Goal: Task Accomplishment & Management: Use online tool/utility

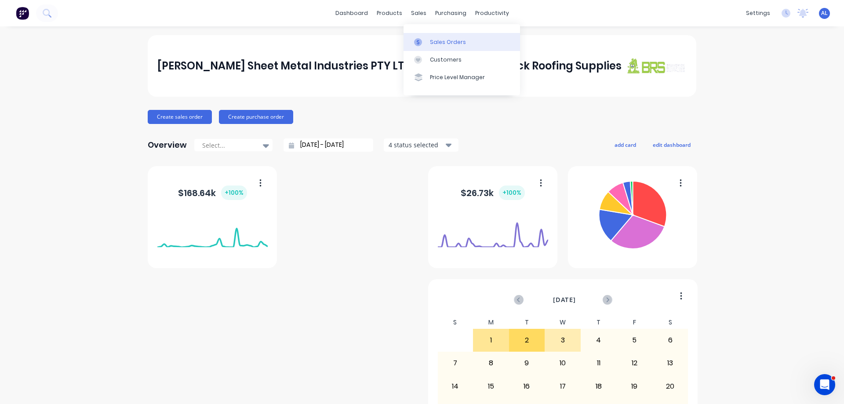
click at [447, 40] on div "Sales Orders" at bounding box center [448, 42] width 36 height 8
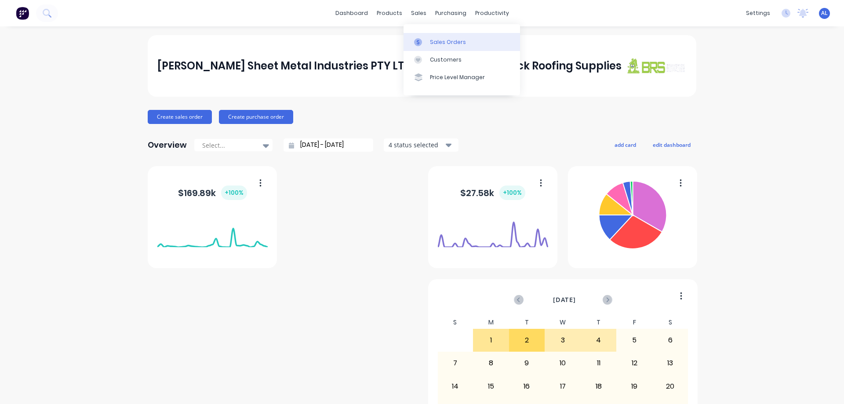
click at [439, 40] on div "Sales Orders" at bounding box center [448, 42] width 36 height 8
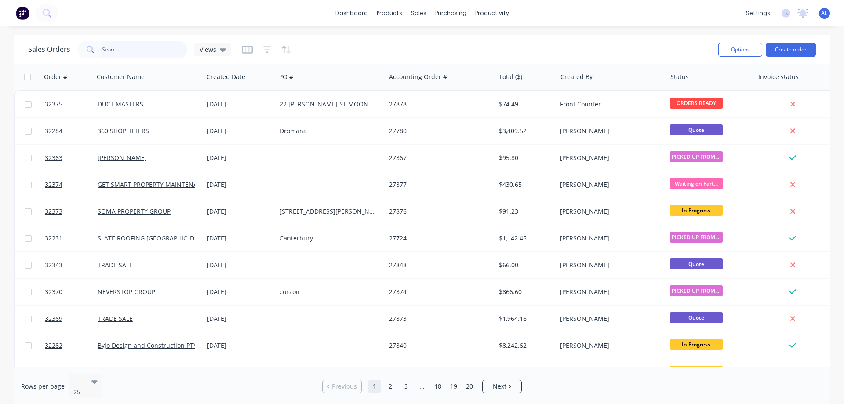
click at [127, 50] on input "text" at bounding box center [145, 50] width 86 height 18
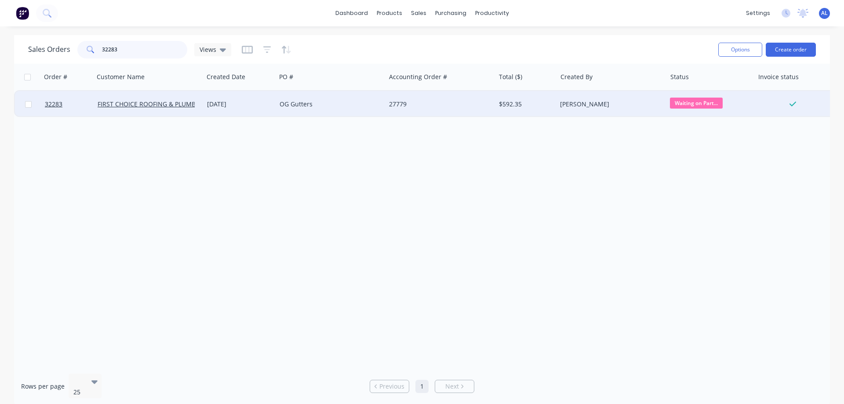
type input "32283"
click at [259, 108] on div "[DATE]" at bounding box center [239, 104] width 65 height 9
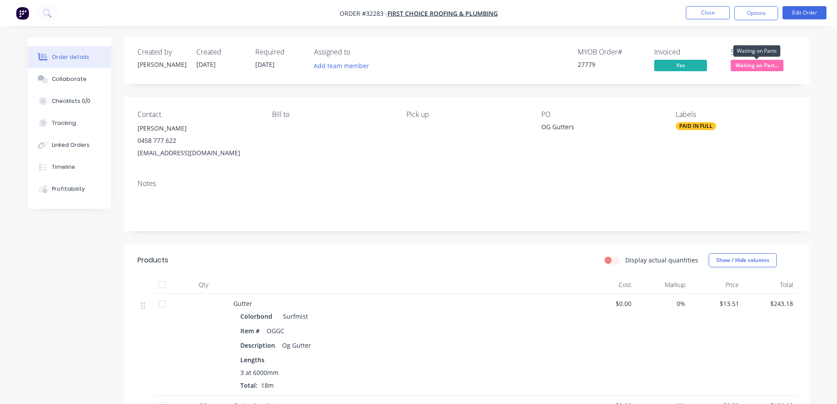
click at [761, 66] on span "Waiting on Part..." at bounding box center [757, 65] width 53 height 11
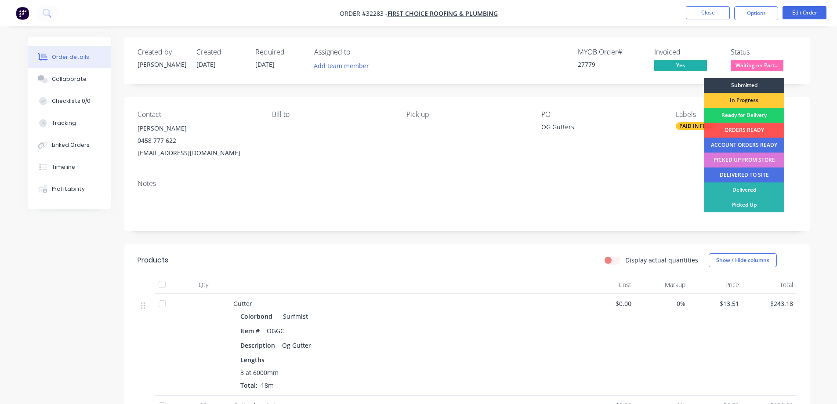
click at [757, 160] on div "PICKED UP FROM STORE" at bounding box center [744, 159] width 80 height 15
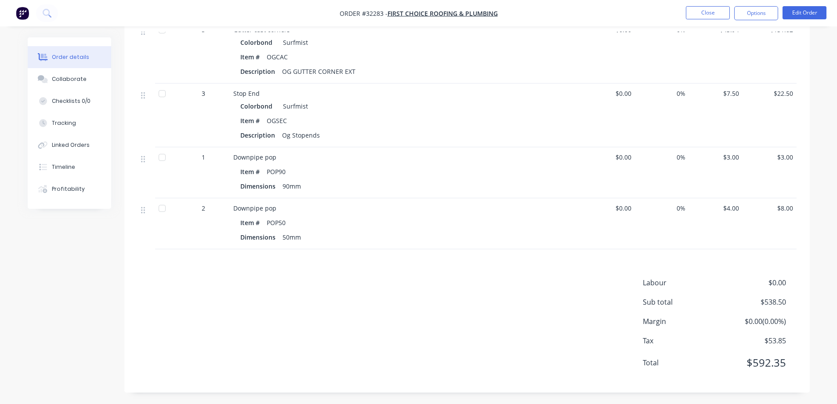
scroll to position [441, 0]
click at [743, 14] on button "Options" at bounding box center [756, 13] width 44 height 14
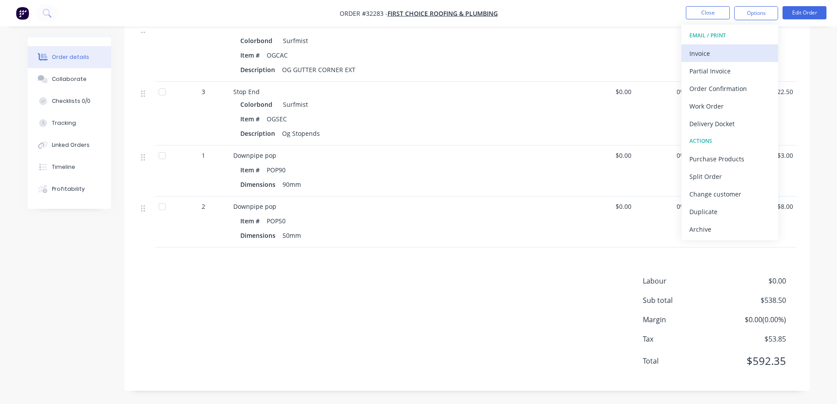
click at [721, 53] on div "Invoice" at bounding box center [729, 53] width 81 height 13
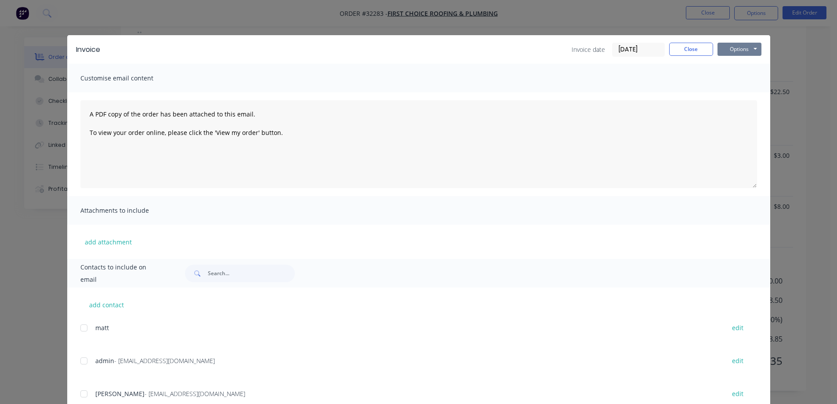
click at [742, 48] on button "Options" at bounding box center [740, 49] width 44 height 13
click at [740, 80] on button "Print" at bounding box center [746, 79] width 56 height 15
click at [687, 49] on button "Close" at bounding box center [691, 49] width 44 height 13
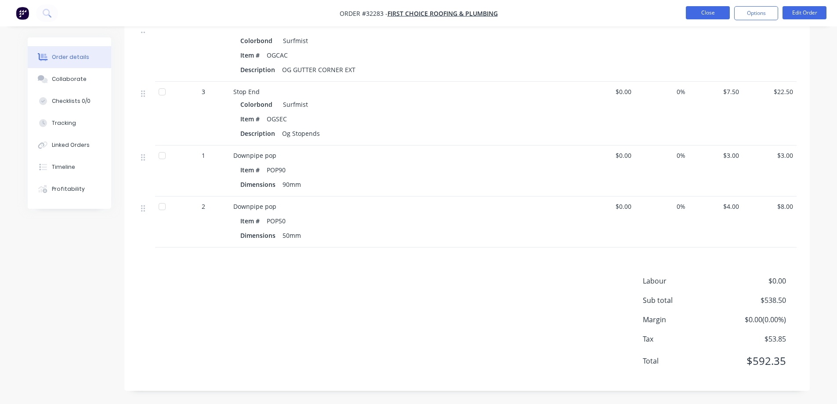
click at [703, 15] on button "Close" at bounding box center [708, 12] width 44 height 13
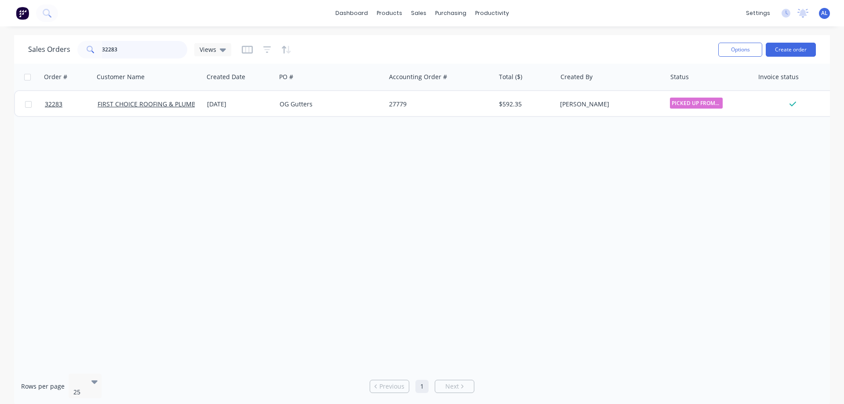
click at [144, 47] on input "32283" at bounding box center [145, 50] width 86 height 18
type input "3"
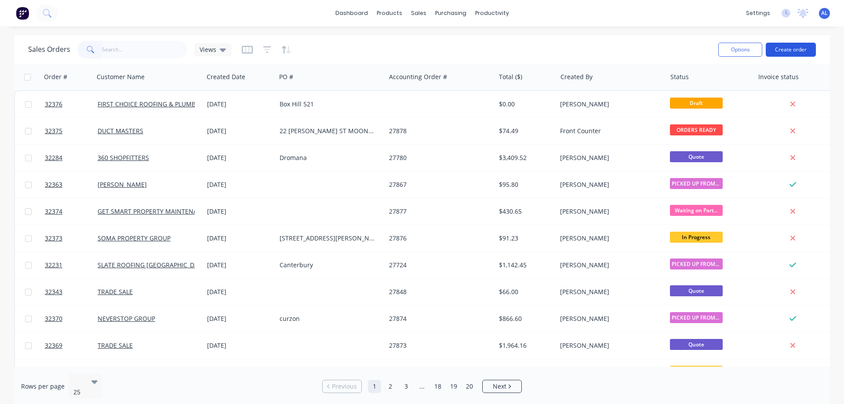
click at [791, 53] on button "Create order" at bounding box center [790, 50] width 50 height 14
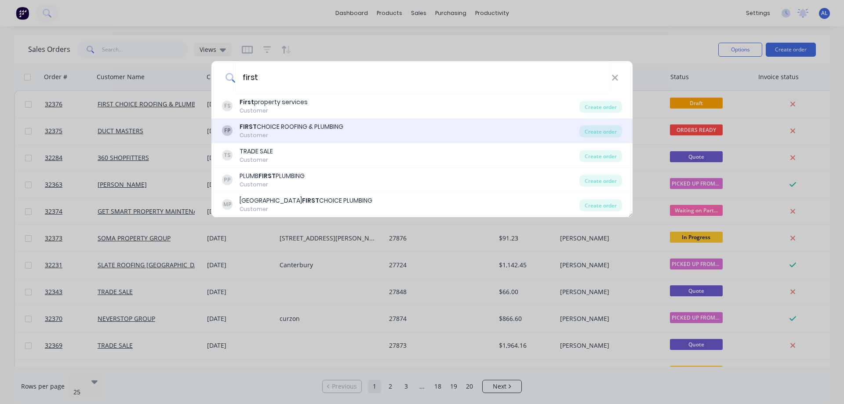
type input "first"
click at [330, 131] on div "FIRST CHOICE ROOFING & PLUMBING" at bounding box center [291, 126] width 104 height 9
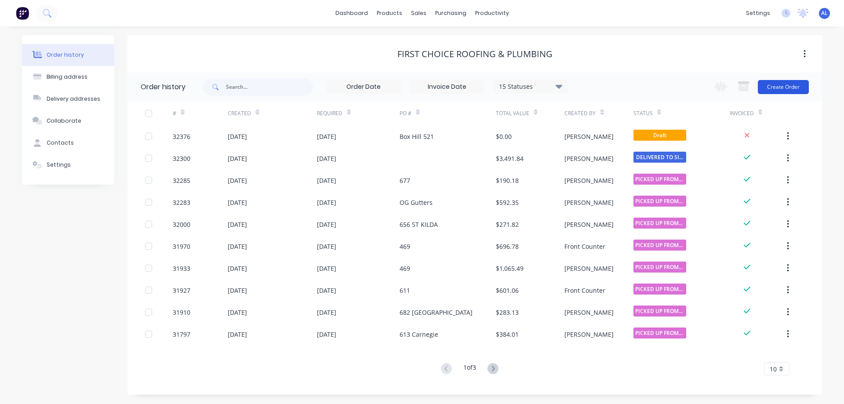
click at [783, 84] on button "Create Order" at bounding box center [783, 87] width 51 height 14
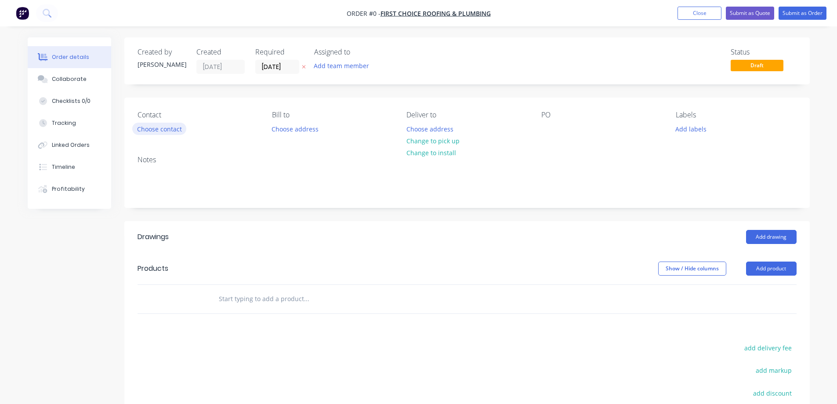
click at [174, 130] on button "Choose contact" at bounding box center [159, 129] width 54 height 12
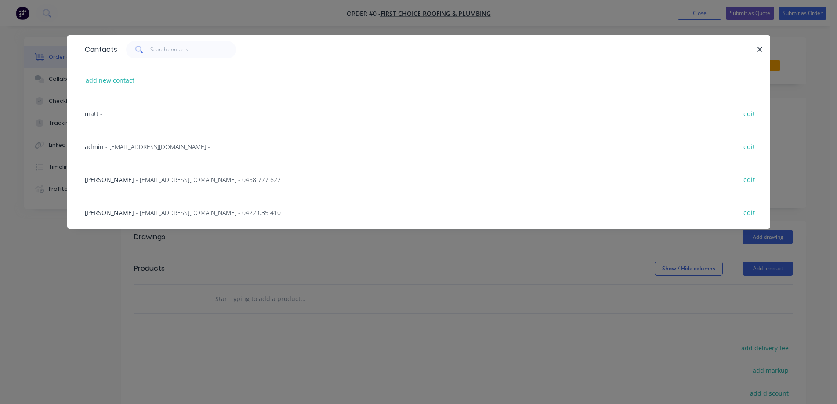
click at [170, 145] on span "- [EMAIL_ADDRESS][DOMAIN_NAME] -" at bounding box center [157, 146] width 105 height 8
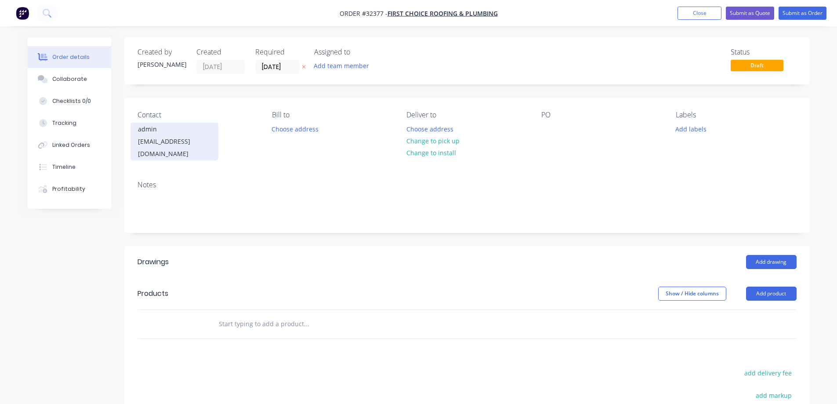
click at [178, 141] on div "[EMAIL_ADDRESS][DOMAIN_NAME]" at bounding box center [174, 147] width 73 height 25
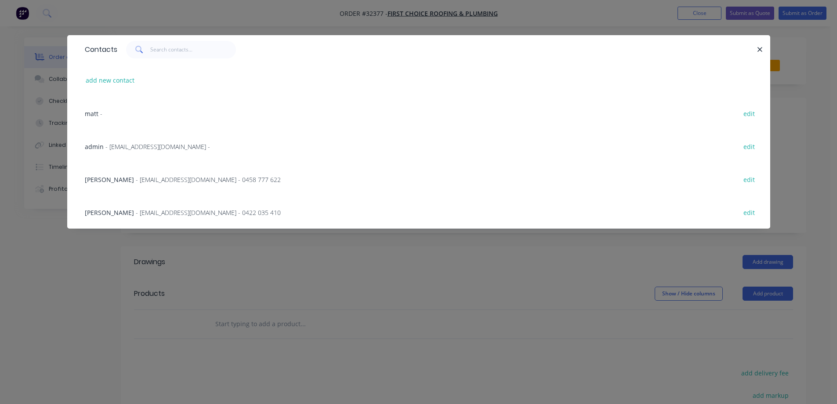
click at [155, 182] on span "- [EMAIL_ADDRESS][DOMAIN_NAME] - 0458 777 622" at bounding box center [208, 179] width 145 height 8
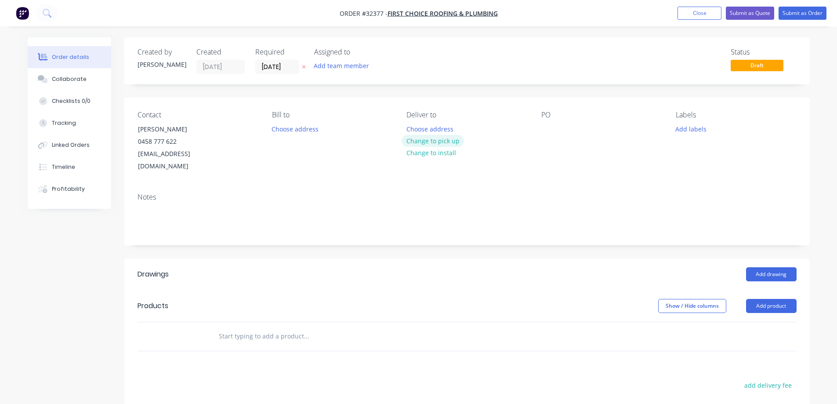
click at [439, 142] on button "Change to pick up" at bounding box center [433, 141] width 62 height 12
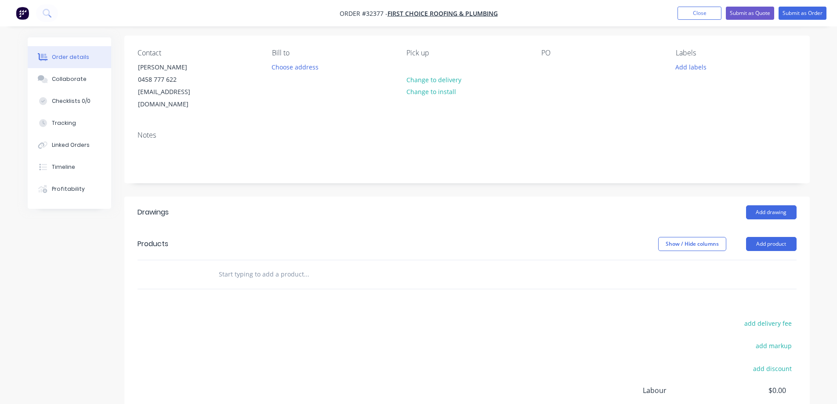
scroll to position [159, 0]
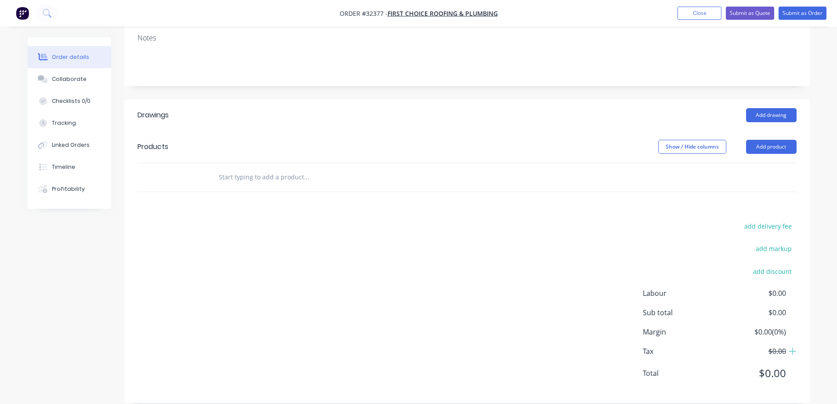
click at [269, 163] on div at bounding box center [366, 177] width 316 height 29
click at [263, 168] on input "text" at bounding box center [306, 177] width 176 height 18
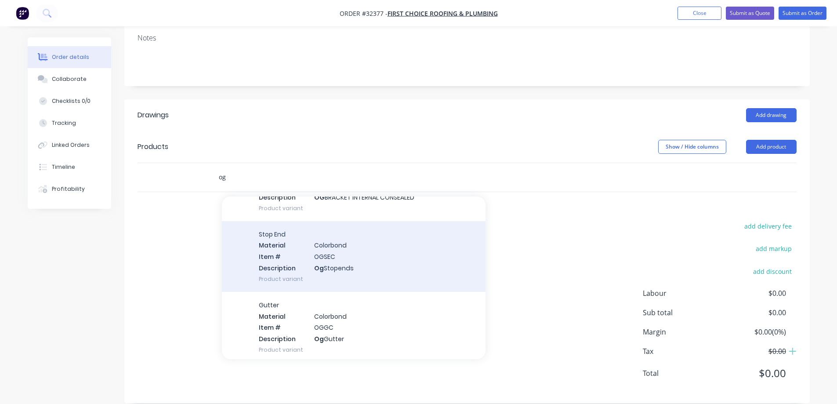
scroll to position [264, 0]
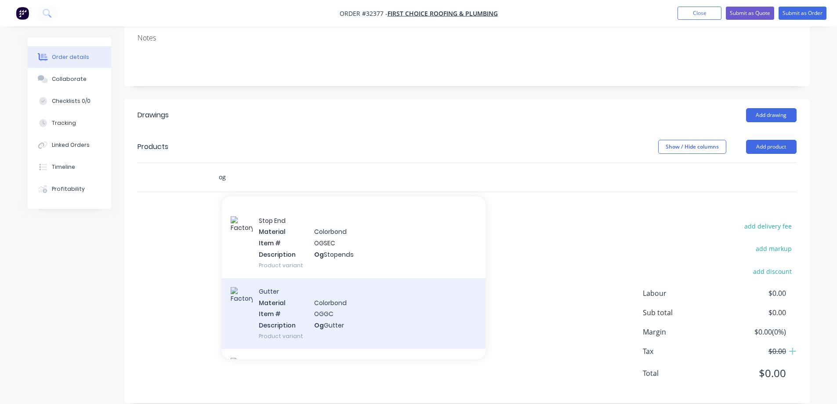
type input "og"
click at [388, 309] on div "Gutter Material Colorbond Item # OGGC Description Og Gutter Product variant" at bounding box center [354, 313] width 264 height 71
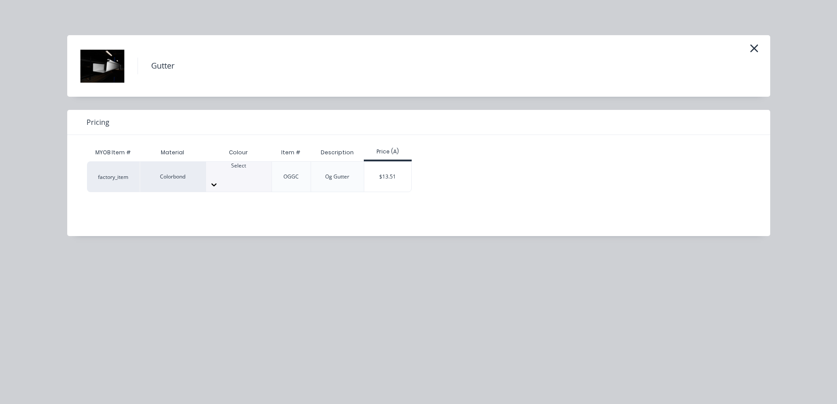
click at [218, 180] on icon at bounding box center [214, 184] width 9 height 9
click at [388, 174] on div "$13.51" at bounding box center [387, 177] width 47 height 30
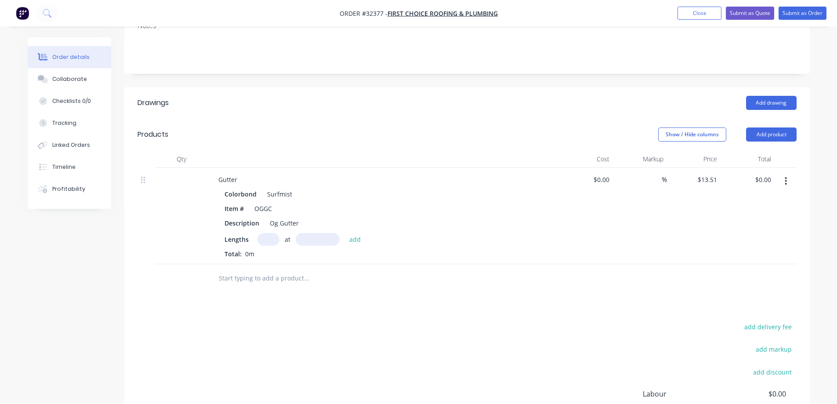
drag, startPoint x: 267, startPoint y: 227, endPoint x: 269, endPoint y: 246, distance: 19.0
click at [267, 233] on input "text" at bounding box center [269, 239] width 22 height 13
type input "1"
type input "6000"
click at [345, 233] on button "add" at bounding box center [355, 239] width 21 height 12
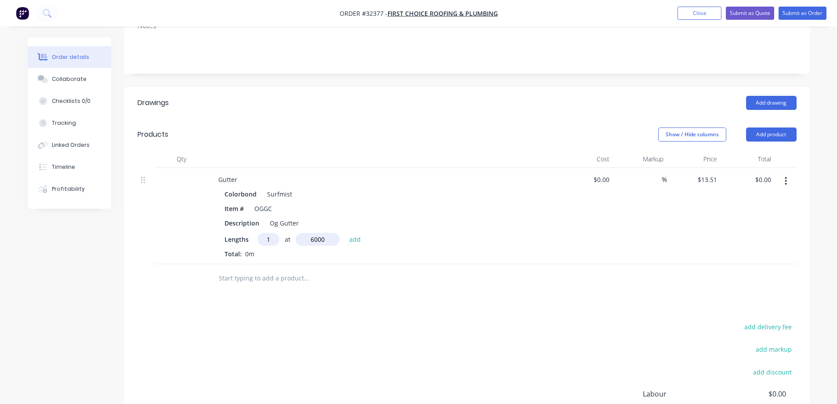
type input "$81.06"
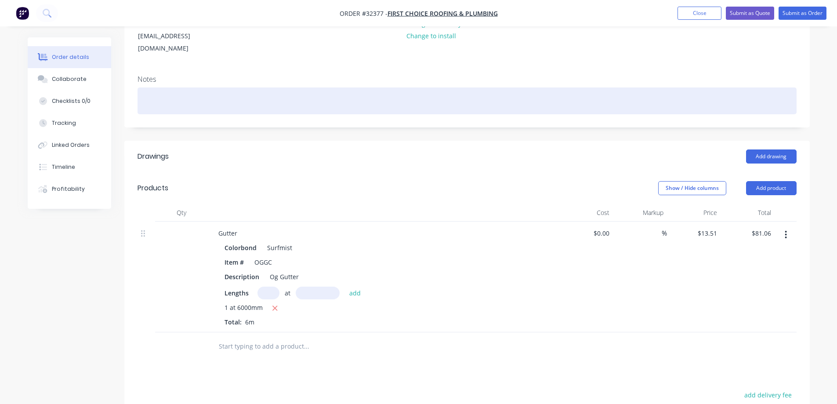
scroll to position [0, 0]
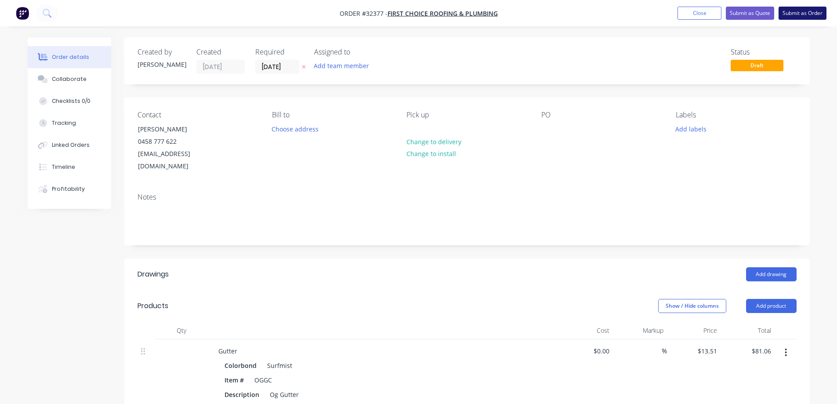
click at [802, 15] on button "Submit as Order" at bounding box center [803, 13] width 48 height 13
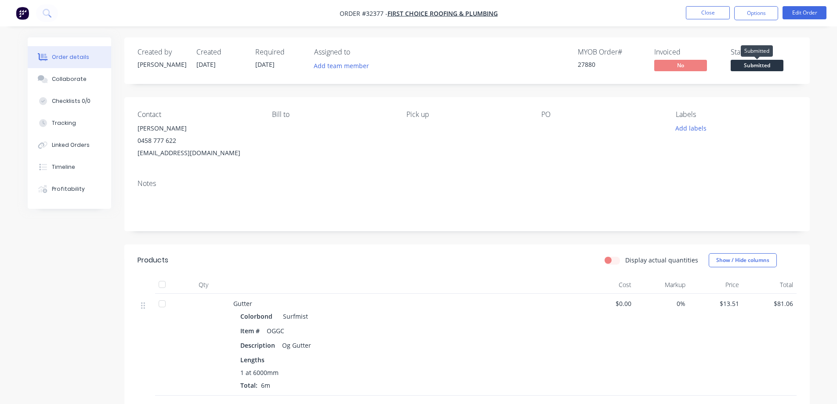
click at [753, 62] on span "Submitted" at bounding box center [757, 65] width 53 height 11
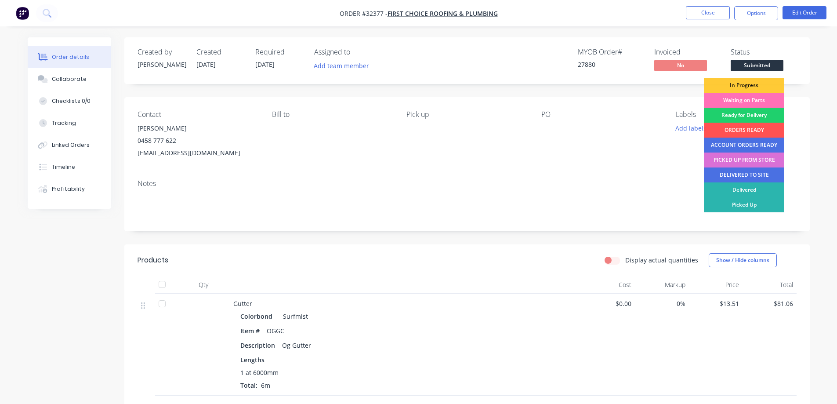
click at [760, 159] on div "PICKED UP FROM STORE" at bounding box center [744, 159] width 80 height 15
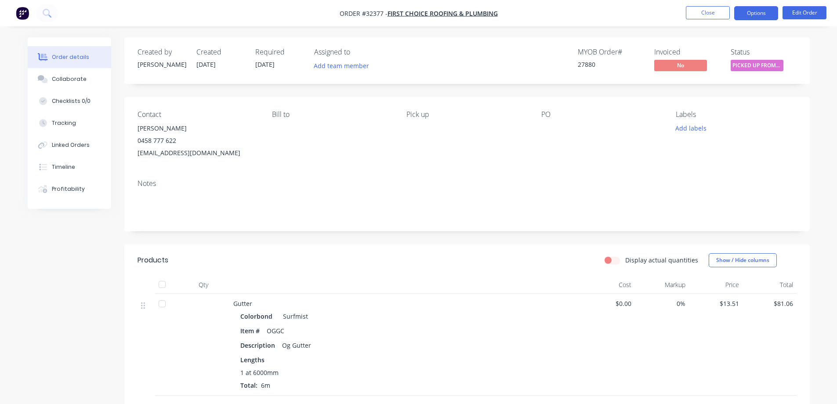
click at [752, 15] on button "Options" at bounding box center [756, 13] width 44 height 14
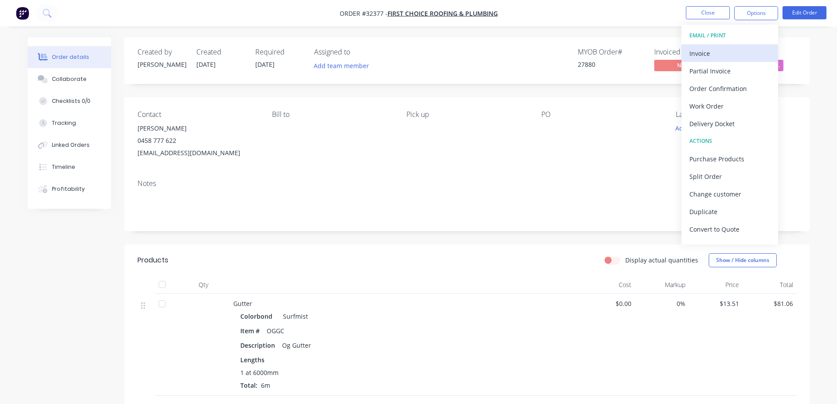
click at [716, 54] on div "Invoice" at bounding box center [729, 53] width 81 height 13
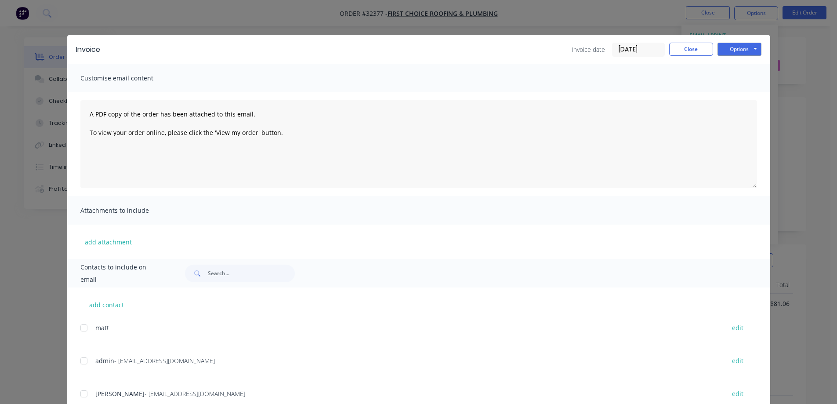
click at [76, 364] on div "add contact [PERSON_NAME] admin - [EMAIL_ADDRESS][DOMAIN_NAME] edit [PERSON_NAM…" at bounding box center [418, 370] width 703 height 166
click at [80, 361] on div at bounding box center [84, 361] width 18 height 18
click at [728, 52] on button "Options" at bounding box center [740, 49] width 44 height 13
click at [749, 94] on button "Email" at bounding box center [746, 94] width 56 height 15
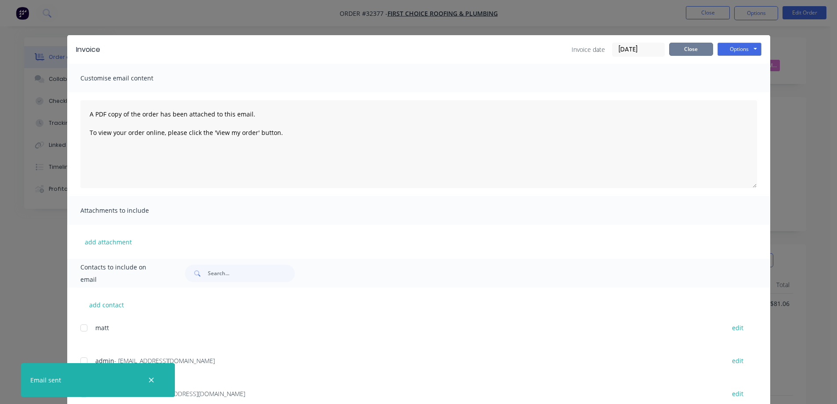
click at [701, 54] on button "Close" at bounding box center [691, 49] width 44 height 13
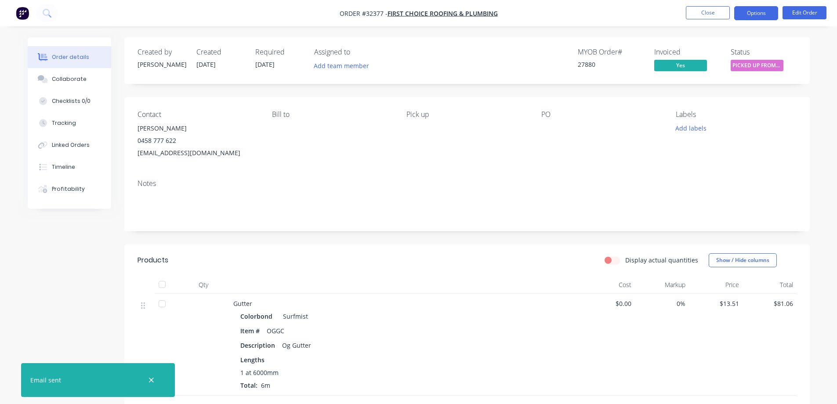
click at [769, 16] on button "Options" at bounding box center [756, 13] width 44 height 14
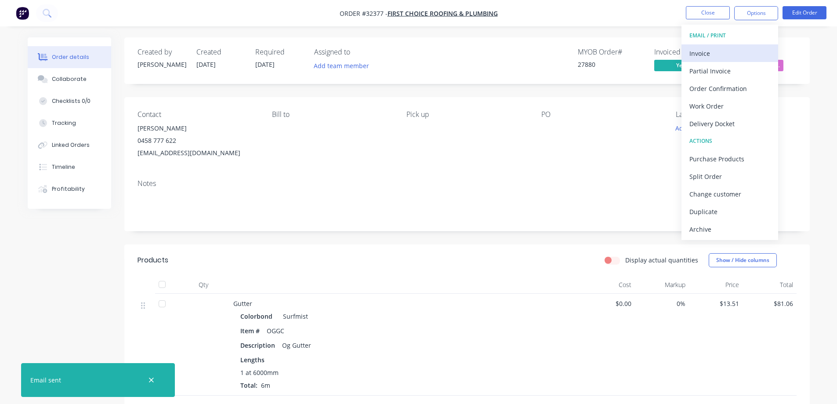
click at [723, 58] on div "Invoice" at bounding box center [729, 53] width 81 height 13
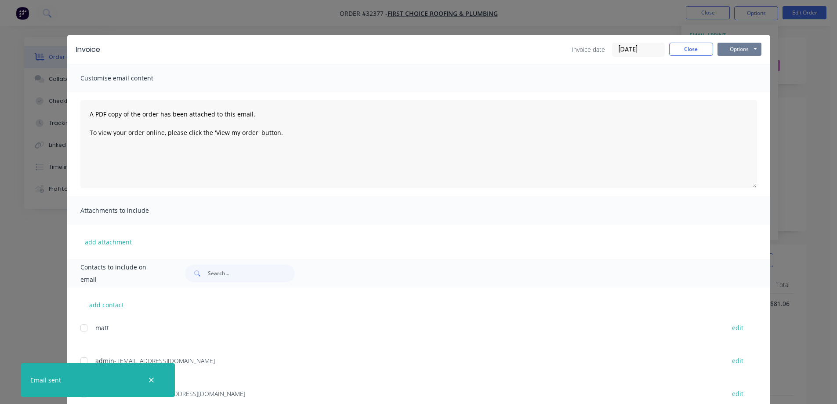
click at [733, 51] on button "Options" at bounding box center [740, 49] width 44 height 13
click at [738, 77] on button "Print" at bounding box center [746, 79] width 56 height 15
click at [694, 52] on button "Close" at bounding box center [691, 49] width 44 height 13
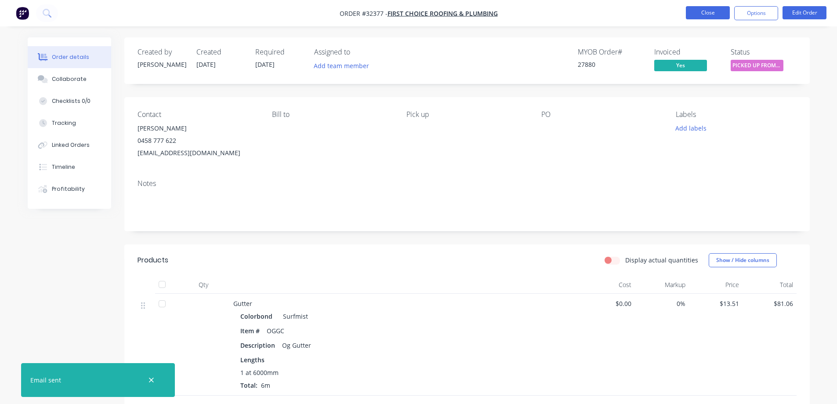
click at [711, 15] on button "Close" at bounding box center [708, 12] width 44 height 13
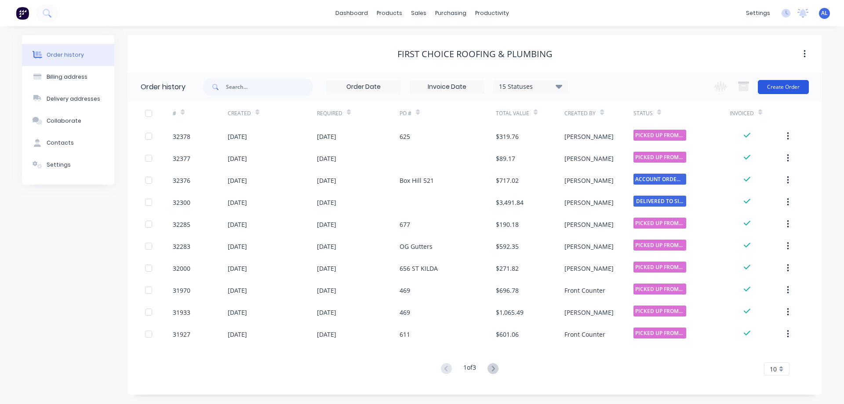
click at [781, 86] on button "Create Order" at bounding box center [783, 87] width 51 height 14
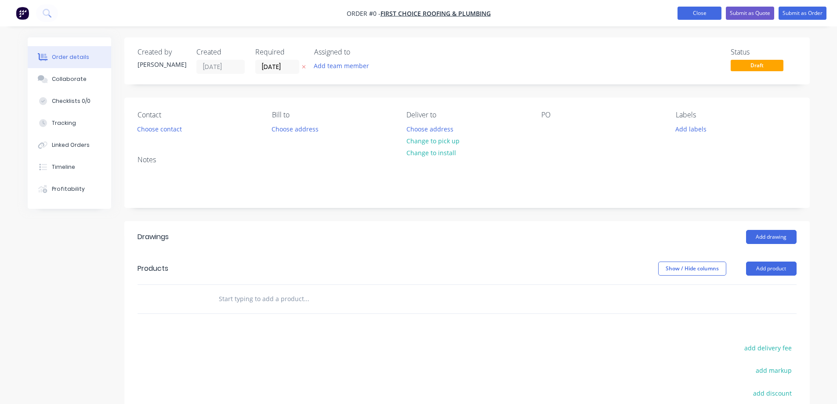
click at [686, 11] on button "Close" at bounding box center [700, 13] width 44 height 13
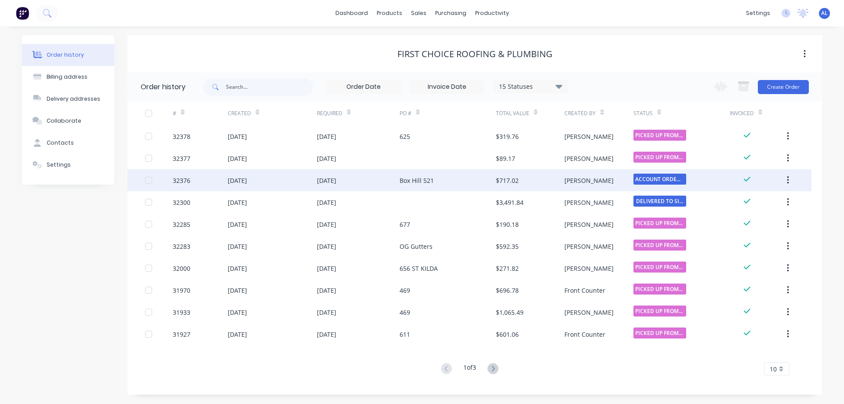
click at [386, 184] on div "[DATE]" at bounding box center [358, 180] width 83 height 22
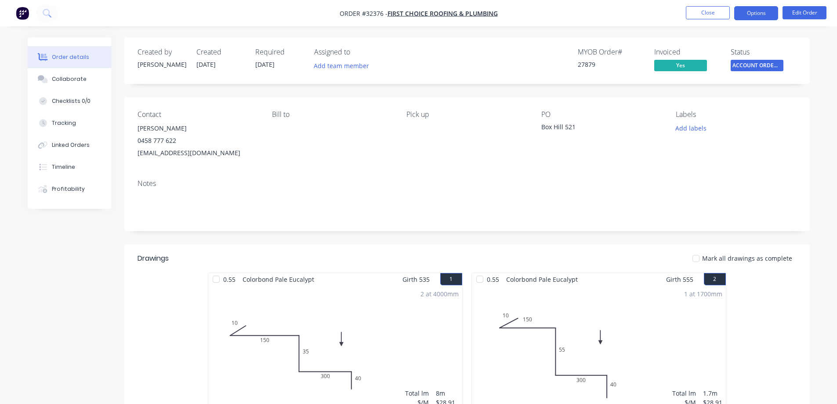
click at [751, 16] on button "Options" at bounding box center [756, 13] width 44 height 14
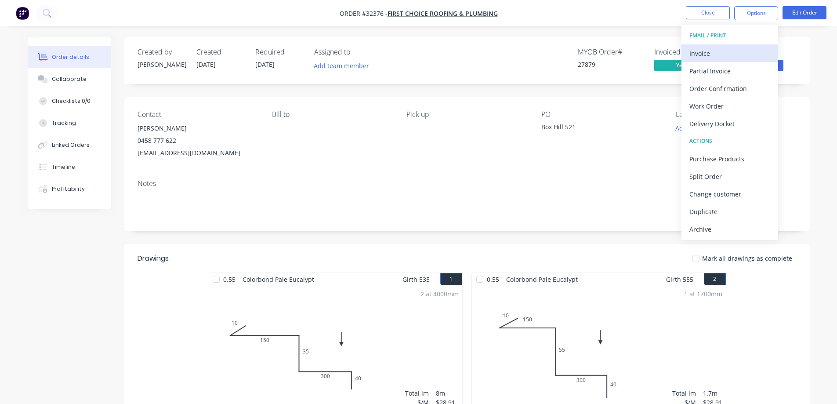
click at [715, 55] on div "Invoice" at bounding box center [729, 53] width 81 height 13
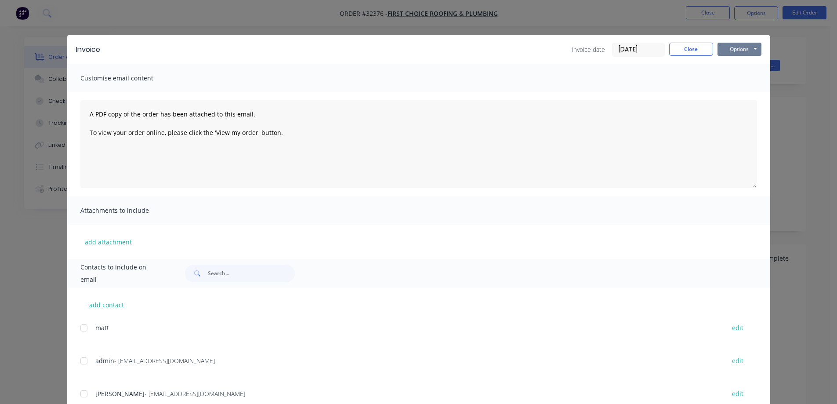
click at [728, 47] on button "Options" at bounding box center [740, 49] width 44 height 13
click at [750, 77] on button "Print" at bounding box center [746, 79] width 56 height 15
click at [695, 40] on div "Invoice Invoice date [DATE] Close Options Preview Print Email" at bounding box center [418, 49] width 703 height 29
click at [694, 47] on button "Close" at bounding box center [691, 49] width 44 height 13
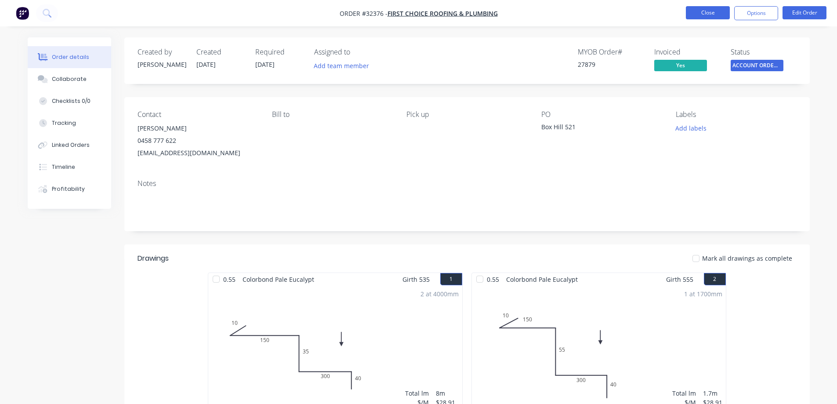
click at [710, 15] on button "Close" at bounding box center [708, 12] width 44 height 13
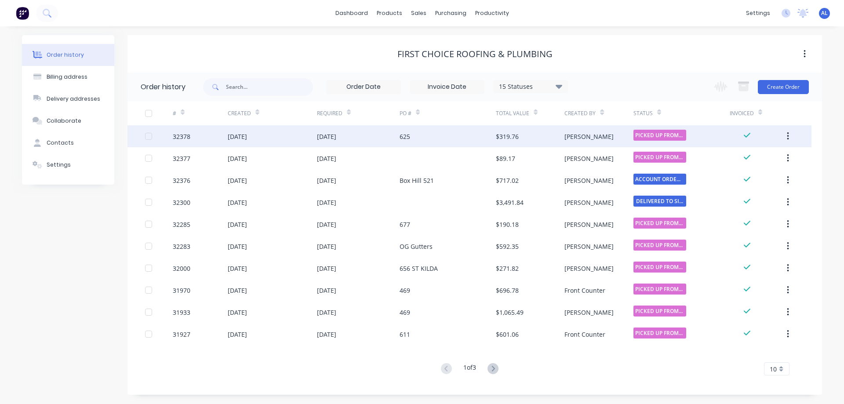
click at [247, 138] on div "[DATE]" at bounding box center [237, 136] width 19 height 9
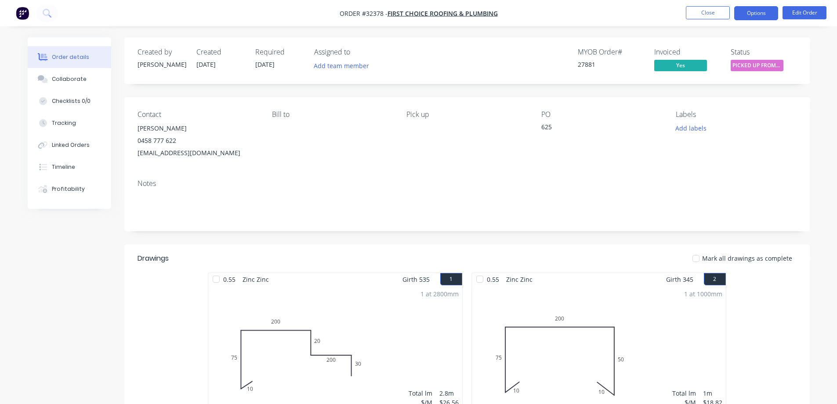
click at [765, 14] on button "Options" at bounding box center [756, 13] width 44 height 14
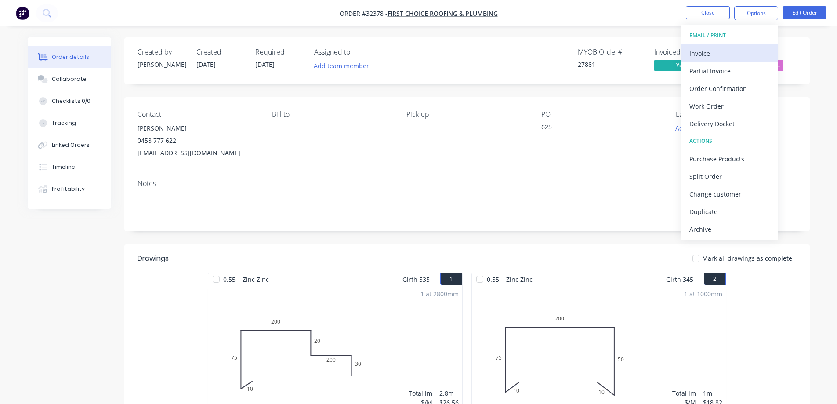
click at [718, 54] on div "Invoice" at bounding box center [729, 53] width 81 height 13
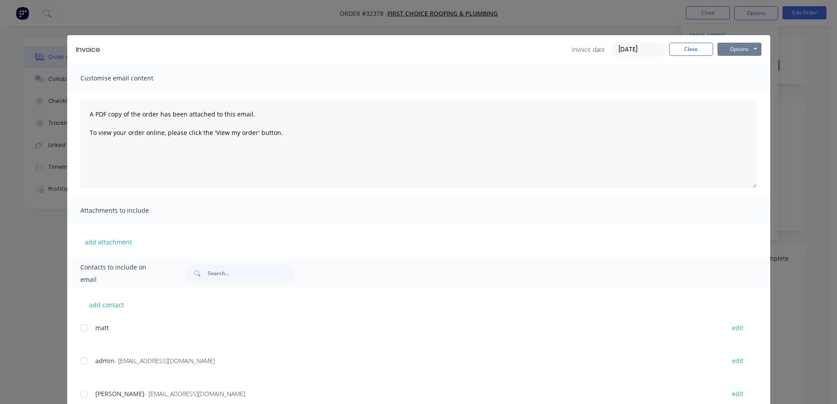
click at [730, 53] on button "Options" at bounding box center [740, 49] width 44 height 13
click at [749, 79] on button "Print" at bounding box center [746, 79] width 56 height 15
click at [680, 51] on button "Close" at bounding box center [691, 49] width 44 height 13
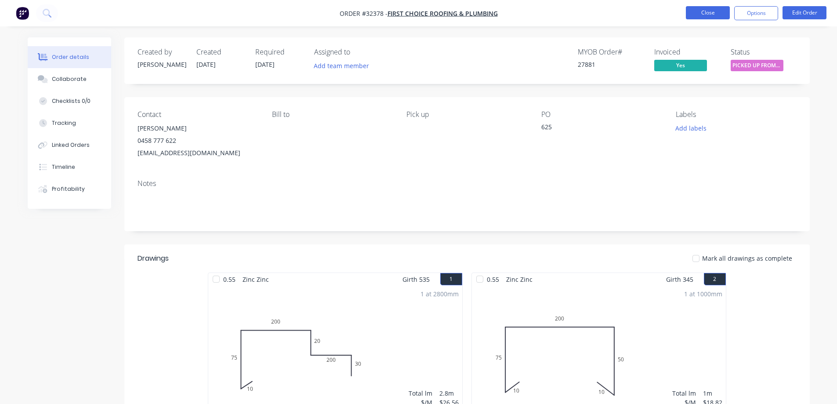
click at [716, 13] on button "Close" at bounding box center [708, 12] width 44 height 13
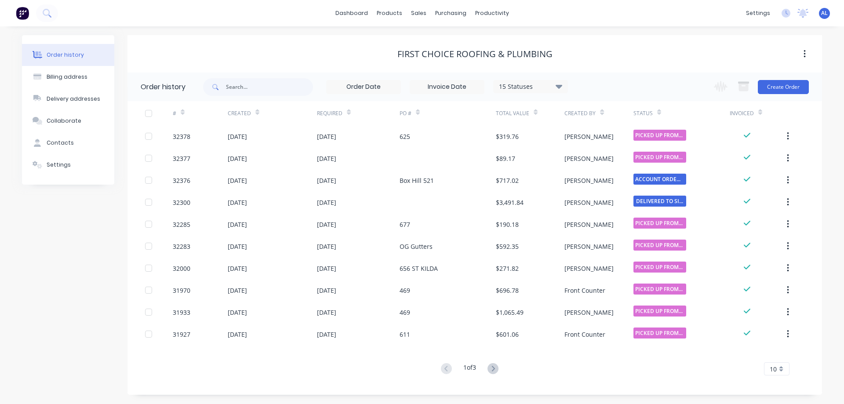
click at [21, 13] on img at bounding box center [22, 13] width 13 height 13
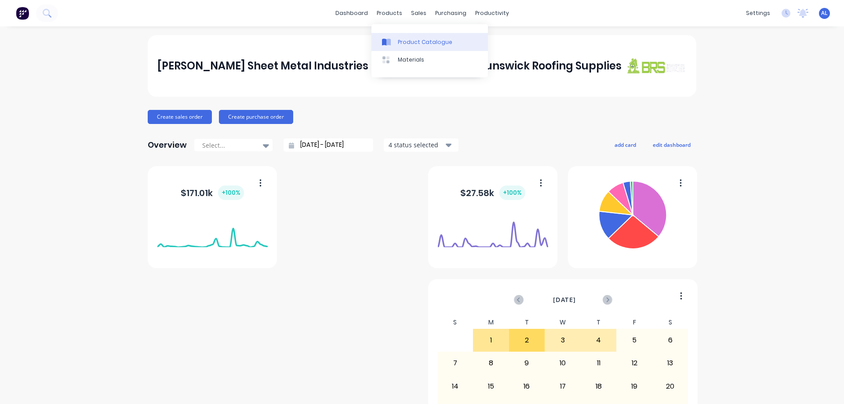
click at [409, 40] on div "Product Catalogue" at bounding box center [425, 42] width 54 height 8
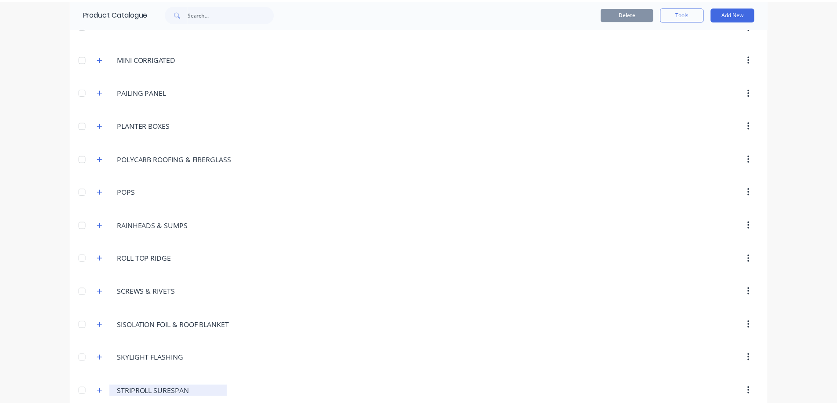
scroll to position [689, 0]
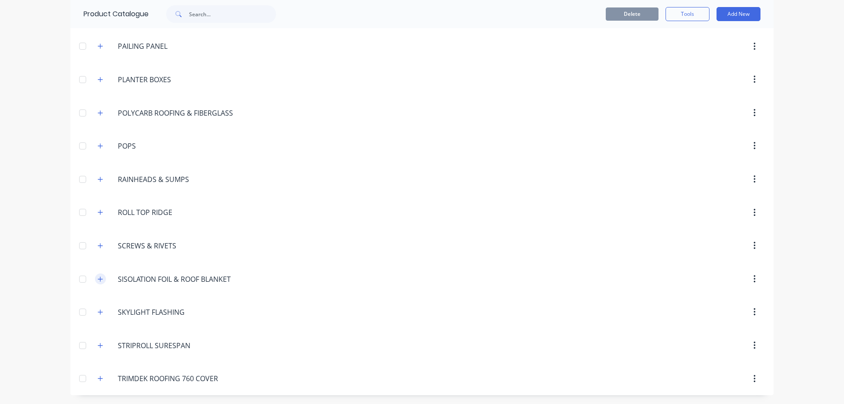
click at [102, 280] on button "button" at bounding box center [100, 278] width 11 height 11
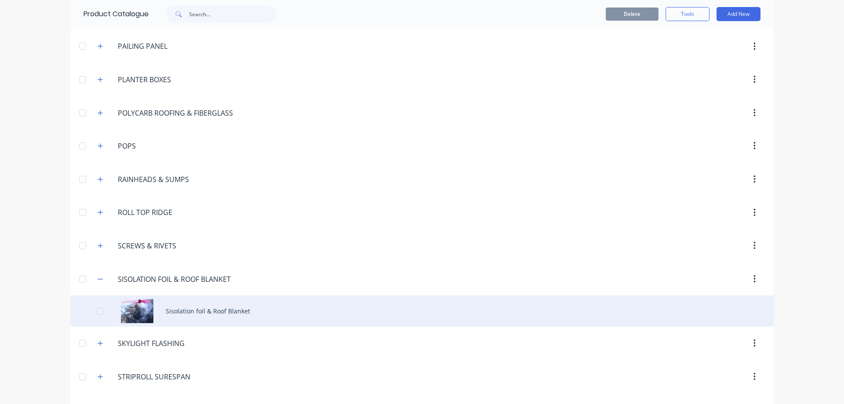
click at [218, 316] on div "Sisolation foil & Roof Blanket" at bounding box center [421, 310] width 703 height 31
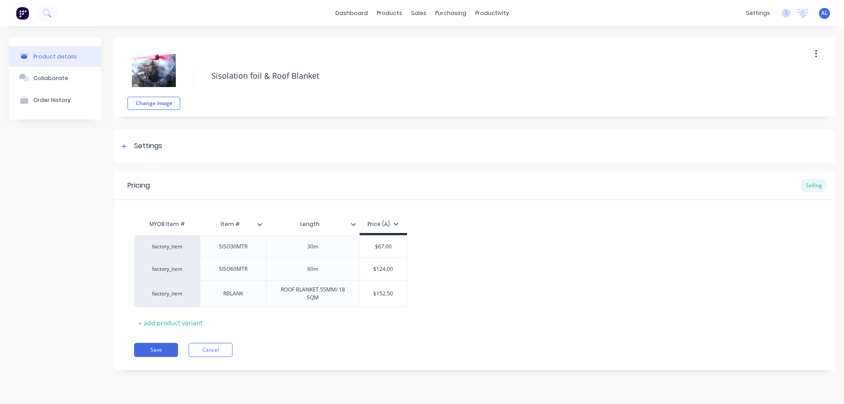
click at [23, 11] on img at bounding box center [22, 13] width 13 height 13
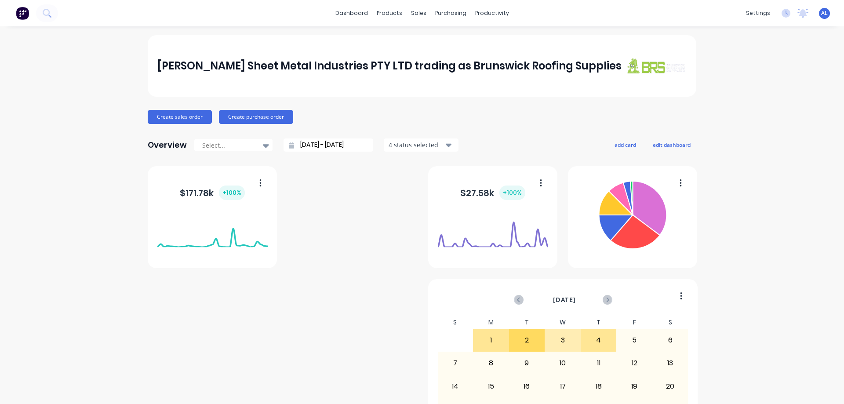
click at [821, 14] on span "AL" at bounding box center [824, 13] width 7 height 8
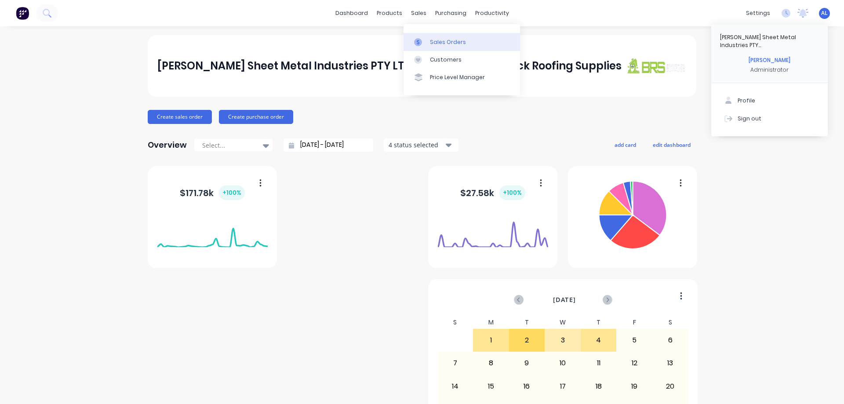
click at [456, 41] on div "Sales Orders" at bounding box center [448, 42] width 36 height 8
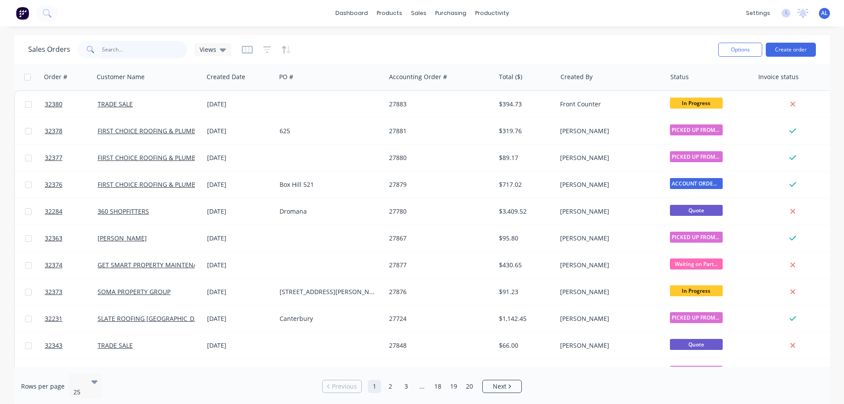
click at [127, 52] on input "text" at bounding box center [145, 50] width 86 height 18
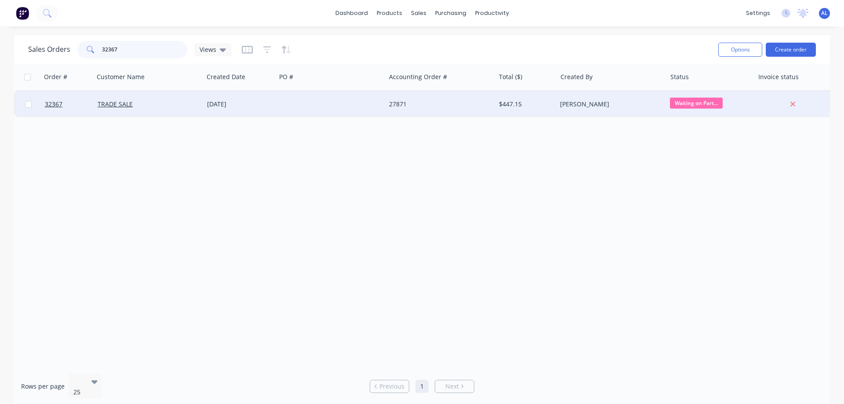
type input "32367"
click at [345, 99] on div at bounding box center [330, 104] width 109 height 26
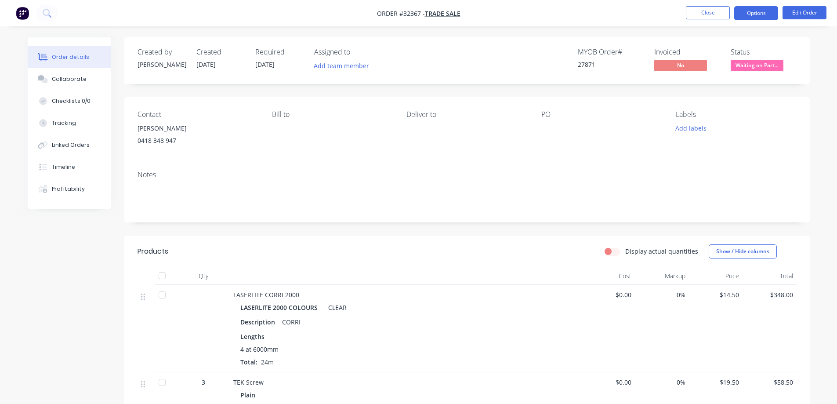
click at [759, 10] on button "Options" at bounding box center [756, 13] width 44 height 14
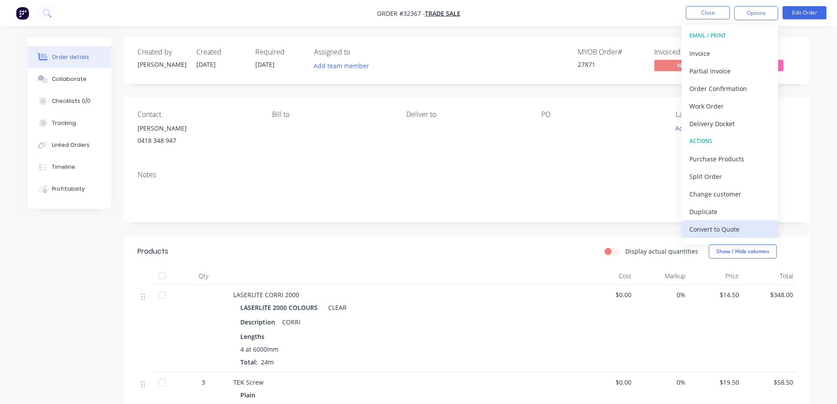
click at [725, 233] on div "Convert to Quote" at bounding box center [729, 229] width 81 height 13
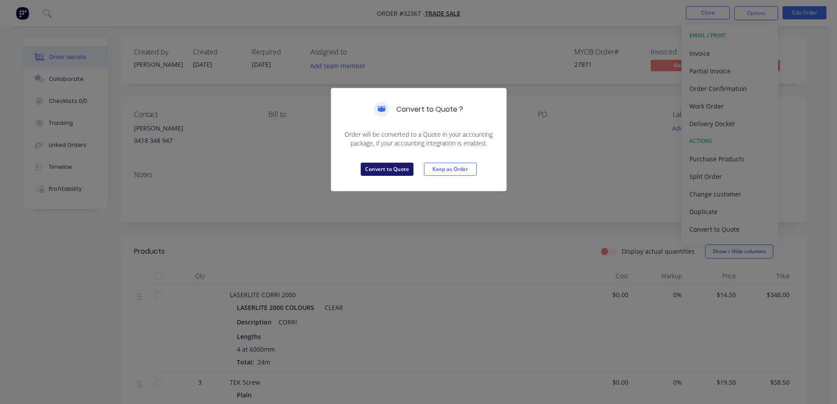
click at [403, 167] on button "Convert to Quote" at bounding box center [387, 169] width 53 height 13
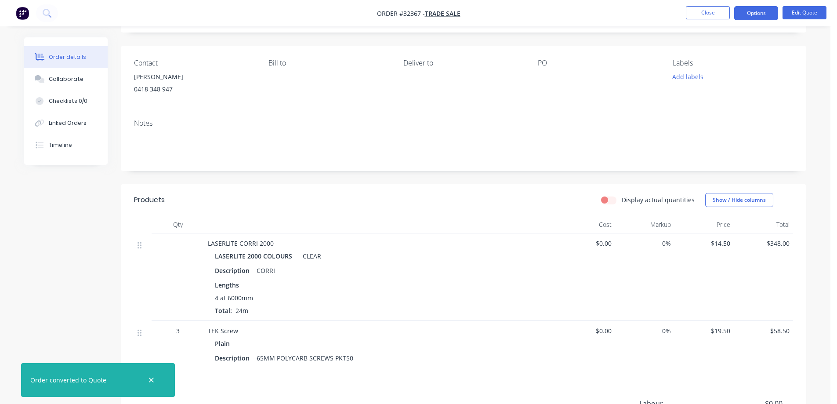
scroll to position [174, 0]
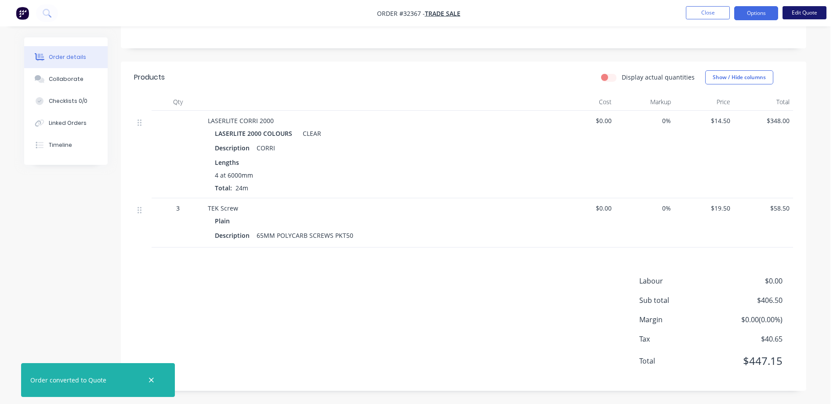
click at [808, 13] on button "Edit Quote" at bounding box center [805, 12] width 44 height 13
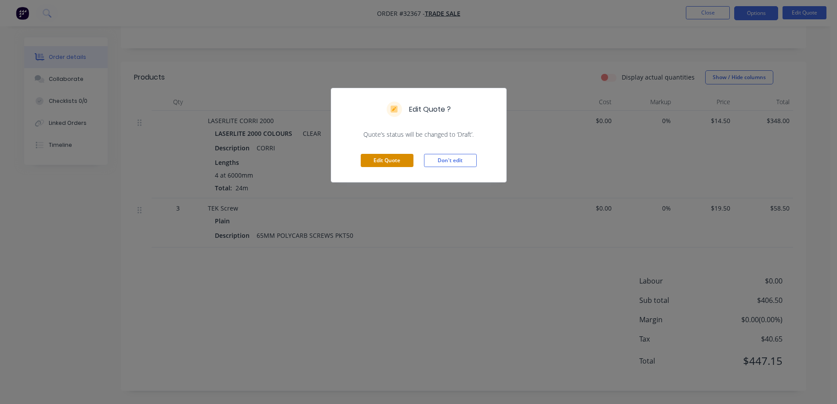
click at [392, 159] on button "Edit Quote" at bounding box center [387, 160] width 53 height 13
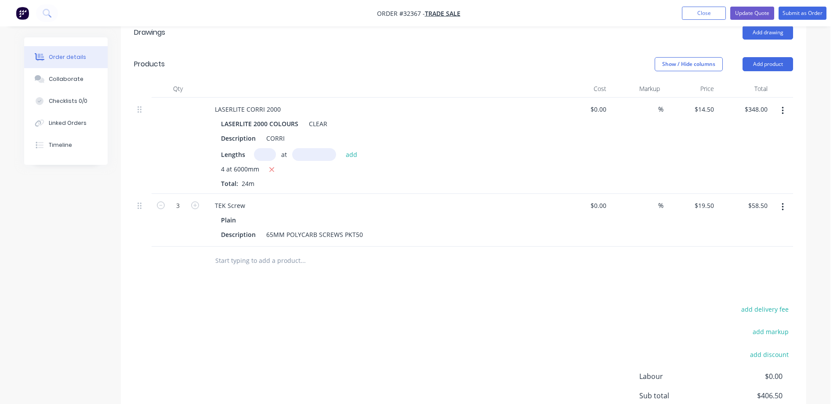
scroll to position [315, 0]
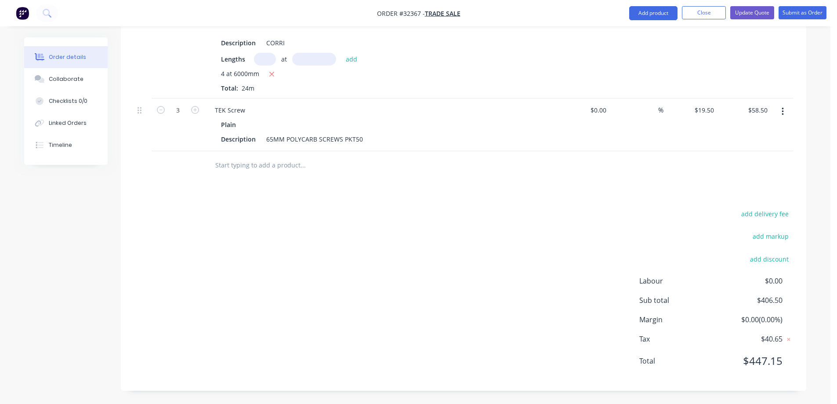
click at [782, 114] on icon "button" at bounding box center [783, 112] width 2 height 10
click at [726, 188] on div "Delete" at bounding box center [752, 187] width 68 height 13
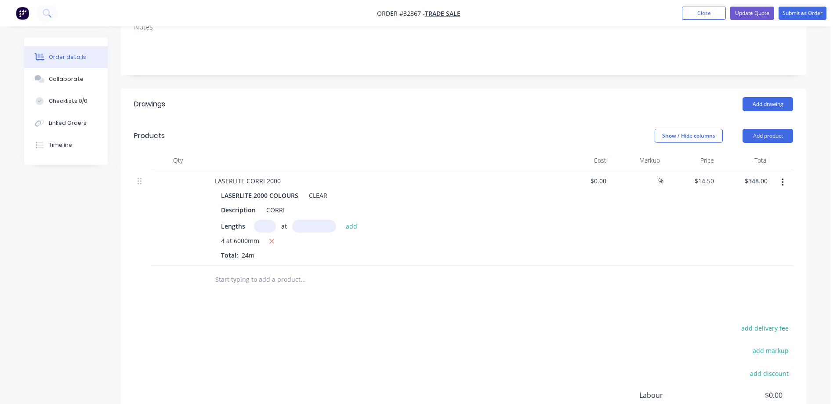
scroll to position [43, 0]
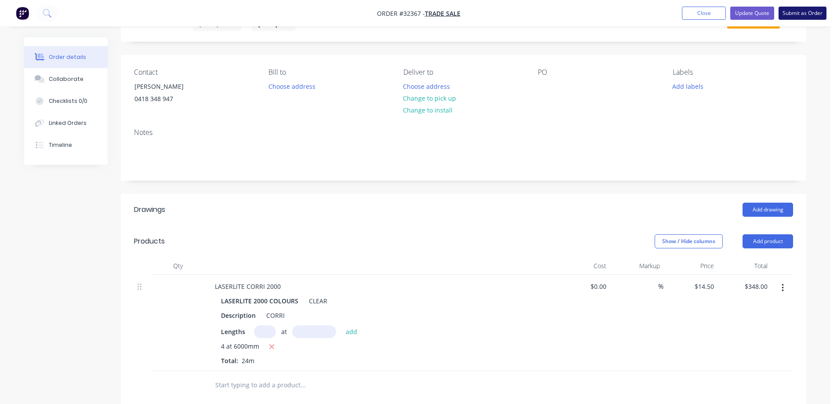
click at [790, 13] on button "Submit as Order" at bounding box center [803, 13] width 48 height 13
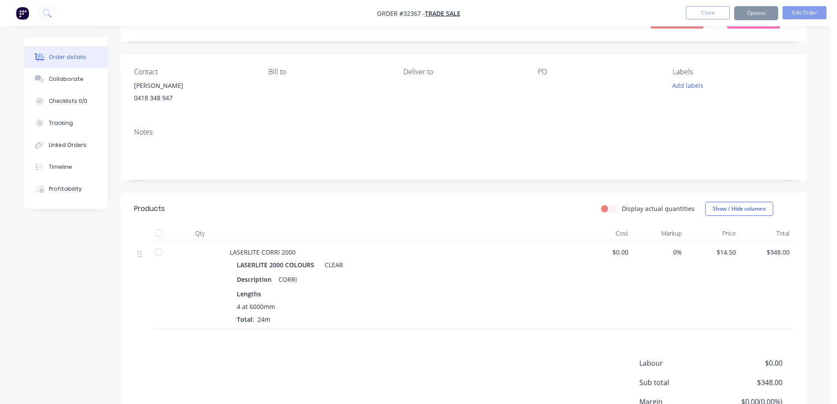
scroll to position [0, 0]
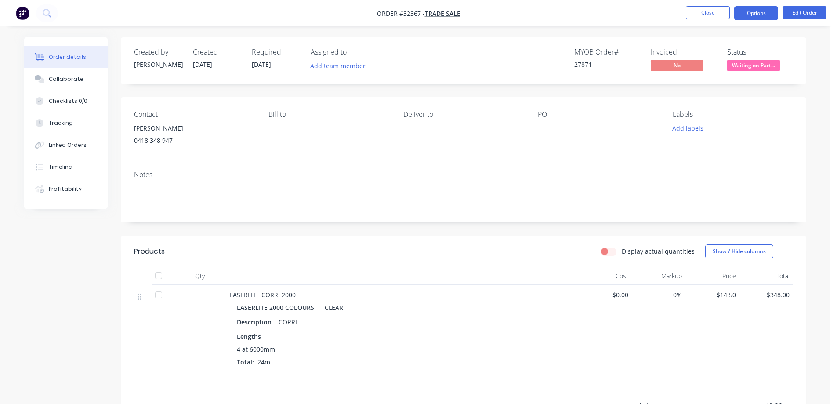
click at [755, 13] on button "Options" at bounding box center [756, 13] width 44 height 14
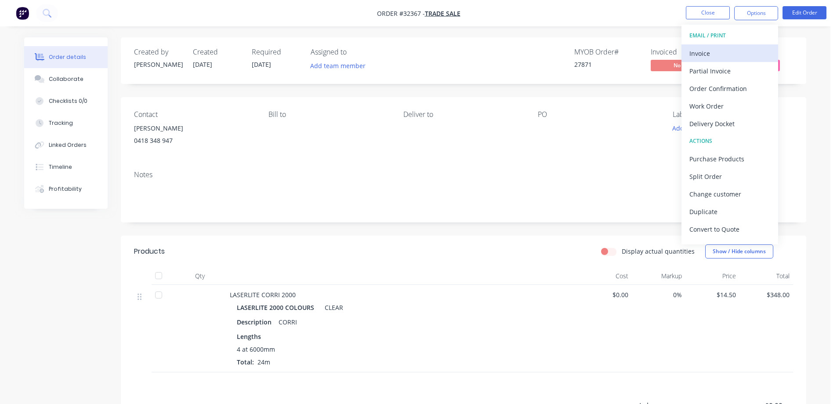
click at [716, 52] on div "Invoice" at bounding box center [729, 53] width 81 height 13
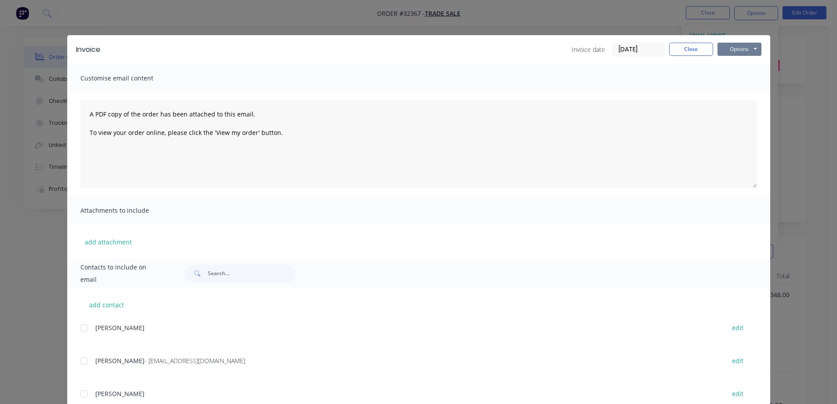
click at [731, 48] on button "Options" at bounding box center [740, 49] width 44 height 13
click at [737, 81] on button "Print" at bounding box center [746, 79] width 56 height 15
drag, startPoint x: 695, startPoint y: 46, endPoint x: 684, endPoint y: 54, distance: 13.3
click at [694, 46] on button "Close" at bounding box center [691, 49] width 44 height 13
